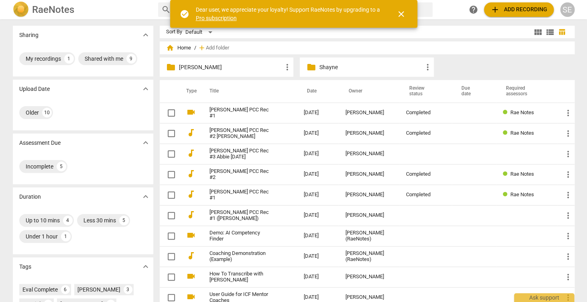
click at [397, 13] on span "close" at bounding box center [402, 14] width 10 height 10
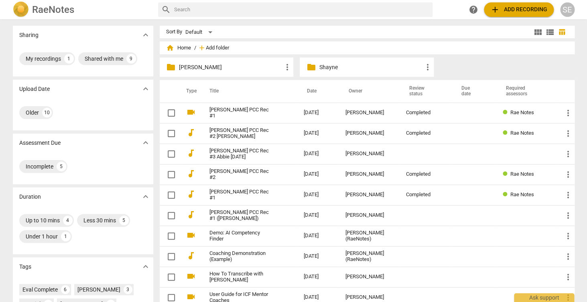
click at [213, 48] on span "Add folder" at bounding box center [217, 48] width 23 height 6
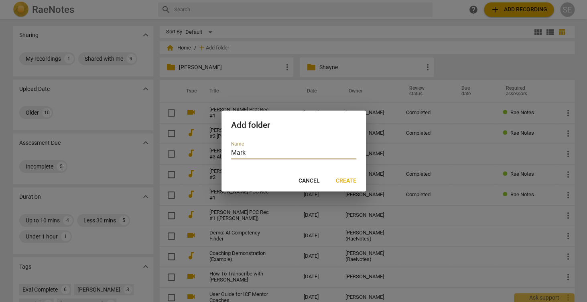
type input "Mark"
click at [344, 181] on span "Create" at bounding box center [346, 181] width 20 height 8
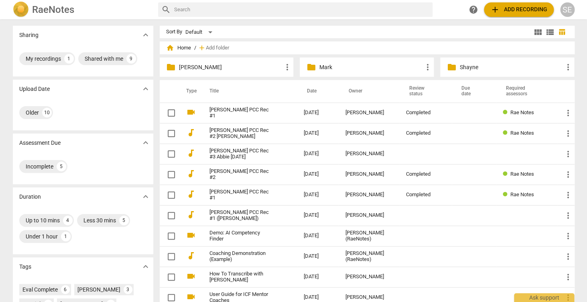
click at [357, 71] on p "Mark" at bounding box center [371, 67] width 104 height 8
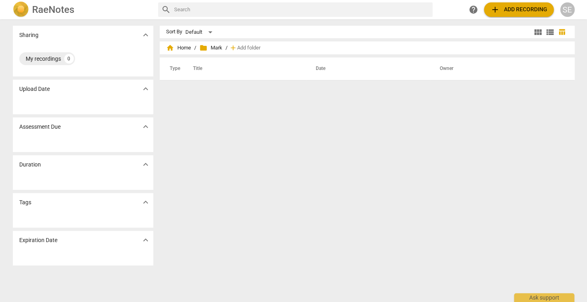
click at [515, 13] on span "add Add recording" at bounding box center [519, 10] width 57 height 10
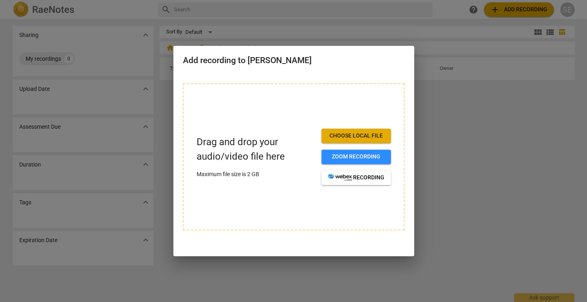
click at [359, 136] on span "Choose local file" at bounding box center [356, 136] width 57 height 8
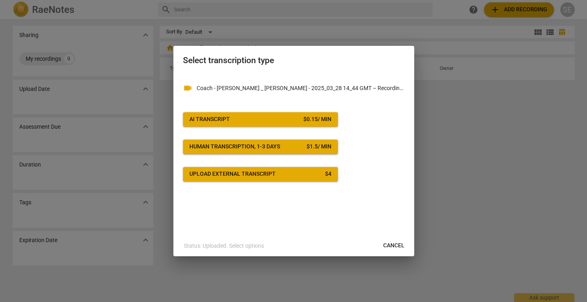
click at [449, 166] on div at bounding box center [293, 151] width 587 height 302
click at [319, 128] on div "videocam Coach - [PERSON_NAME] _ [PERSON_NAME] - 2025_03_28 14_44 GMT – Recordi…" at bounding box center [294, 127] width 222 height 108
click at [318, 121] on div "$ 0.15 / min" at bounding box center [318, 119] width 28 height 8
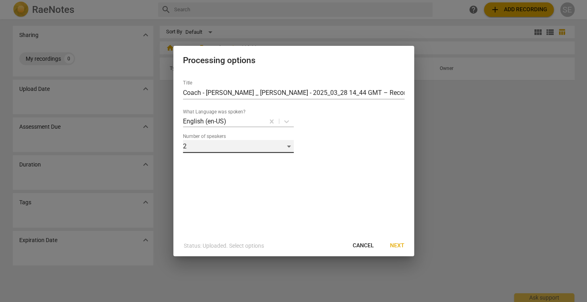
click at [290, 147] on div "2" at bounding box center [238, 146] width 111 height 13
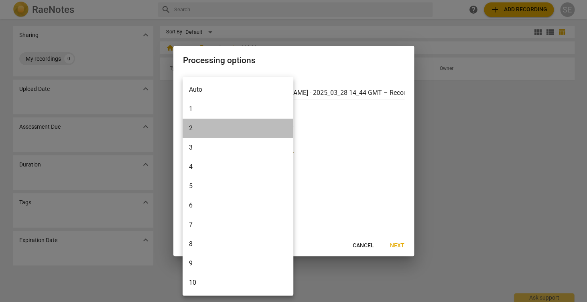
click at [286, 130] on li "2" at bounding box center [238, 127] width 111 height 19
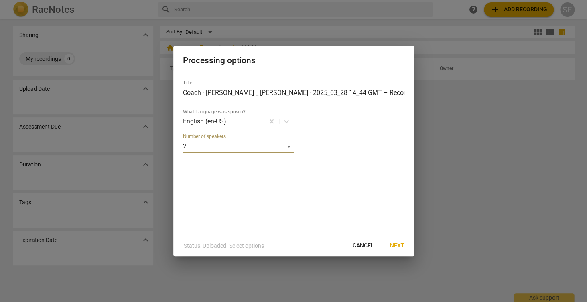
click at [397, 244] on span "Next" at bounding box center [397, 245] width 14 height 8
